Goal: Check status

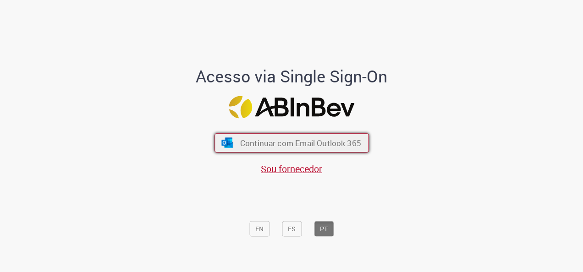
click at [308, 141] on span "Continuar com Email Outlook 365" at bounding box center [300, 143] width 121 height 11
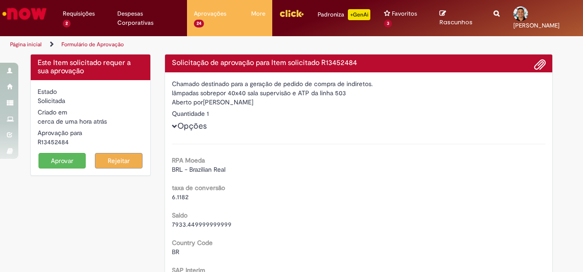
click at [0, 0] on button "Opções" at bounding box center [0, 0] width 0 height 0
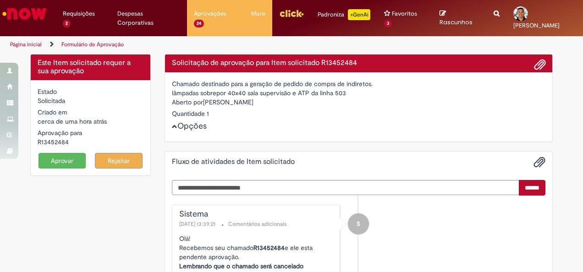
click at [0, 0] on button "Opções" at bounding box center [0, 0] width 0 height 0
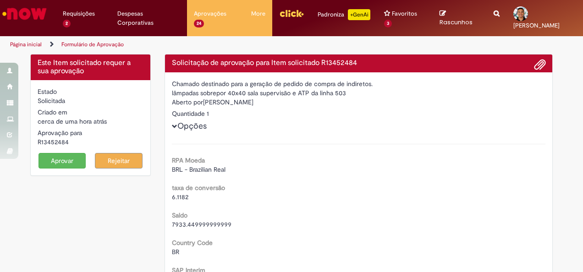
click at [0, 0] on button "Opções" at bounding box center [0, 0] width 0 height 0
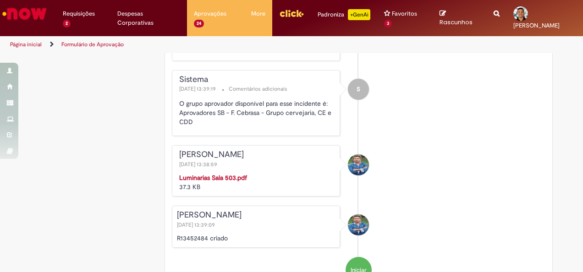
scroll to position [271, 0]
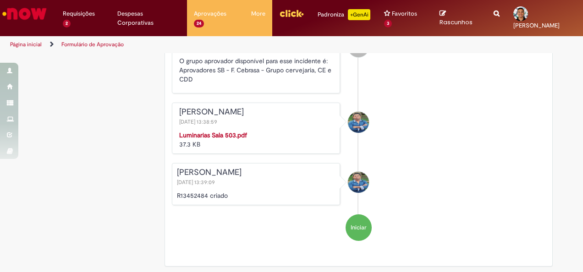
click at [211, 134] on strong "Luminarias Sala 503.pdf" at bounding box center [213, 135] width 68 height 8
